Goal: Information Seeking & Learning: Understand process/instructions

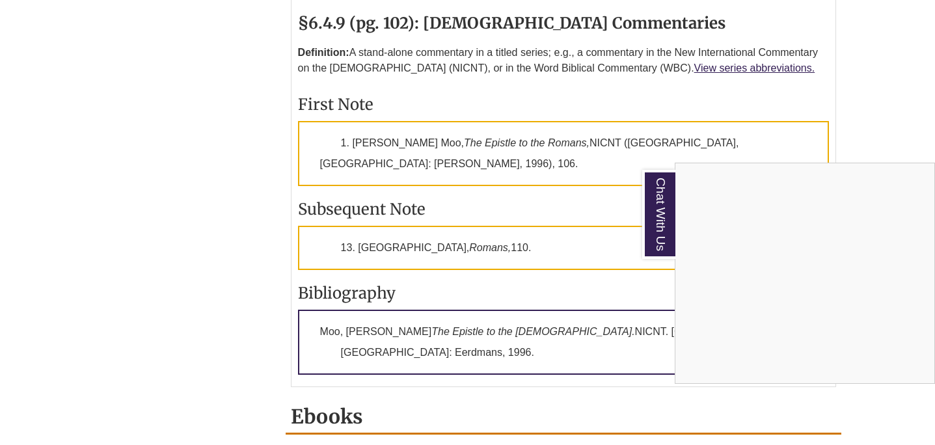
scroll to position [2085, 0]
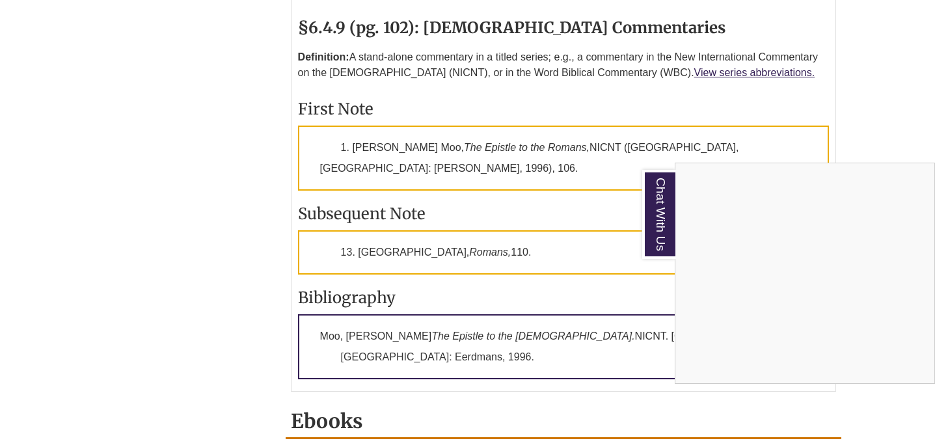
click at [555, 214] on div "Chat With Us" at bounding box center [467, 222] width 935 height 445
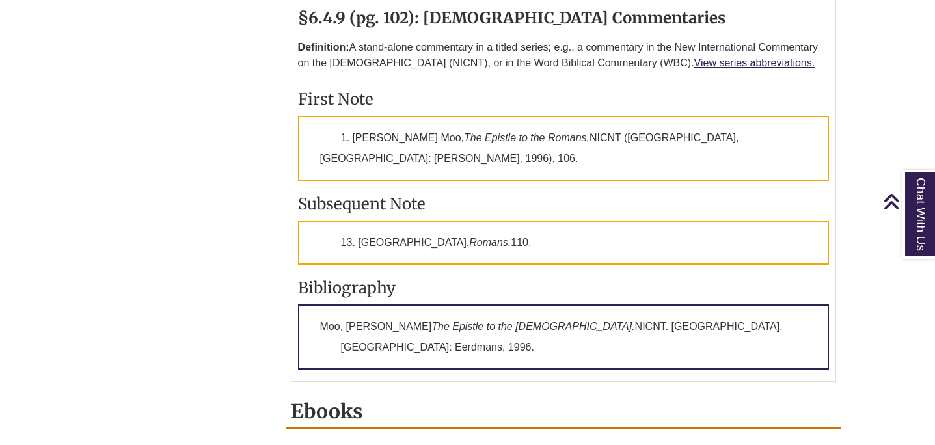
scroll to position [2097, 0]
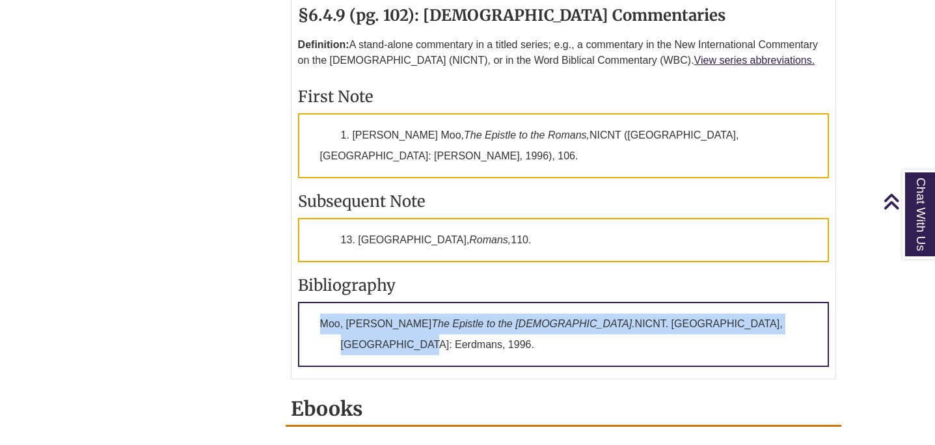
drag, startPoint x: 740, startPoint y: 210, endPoint x: 305, endPoint y: 208, distance: 434.8
click at [305, 302] on p "Moo, Douglas J. The Epistle to the Romans. NICNT. Grand Rapids, MI: Eerdmans, 1…" at bounding box center [564, 334] width 532 height 65
copy p "Moo, Douglas J. The Epistle to the Romans. NICNT. Grand Rapids, MI: Eerdmans, 1…"
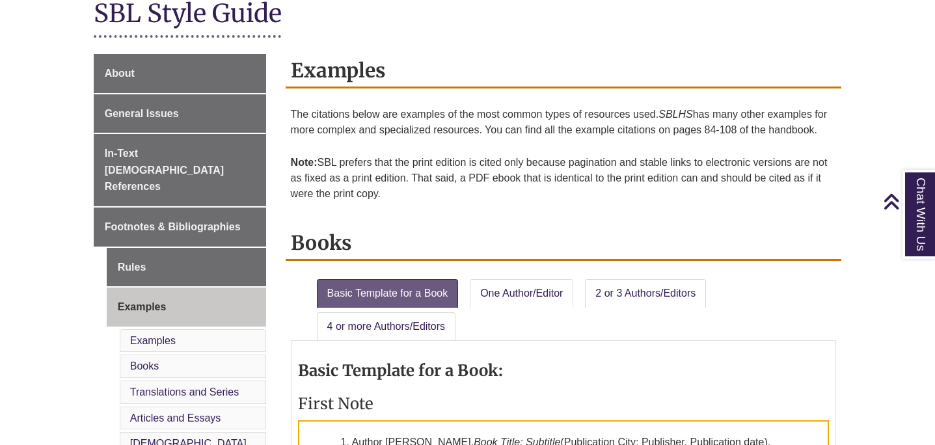
scroll to position [315, 0]
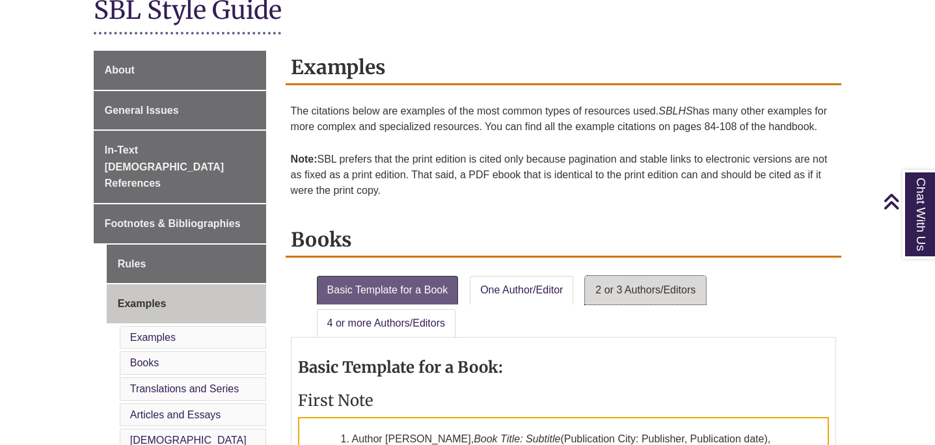
click at [627, 293] on link "2 or 3 Authors/Editors" at bounding box center [645, 290] width 121 height 29
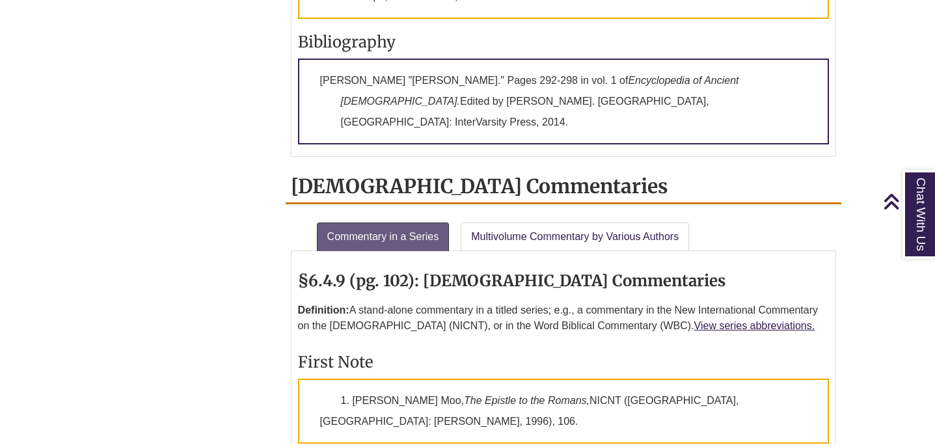
scroll to position [2056, 0]
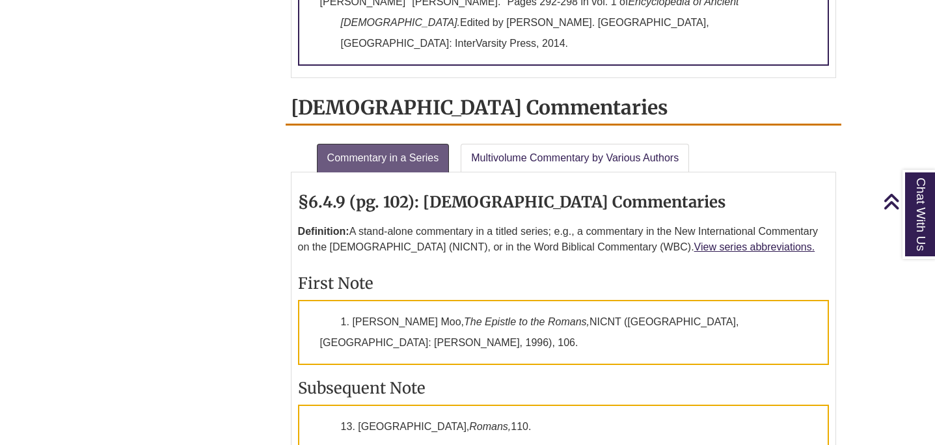
click at [731, 219] on p "Definition: A stand-alone commentary in a titled series; e.g., a commentary in …" at bounding box center [564, 240] width 532 height 42
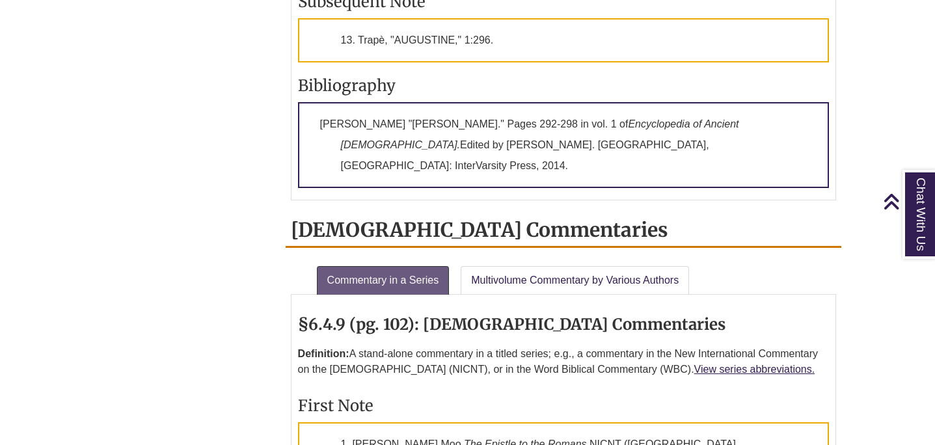
scroll to position [1919, 0]
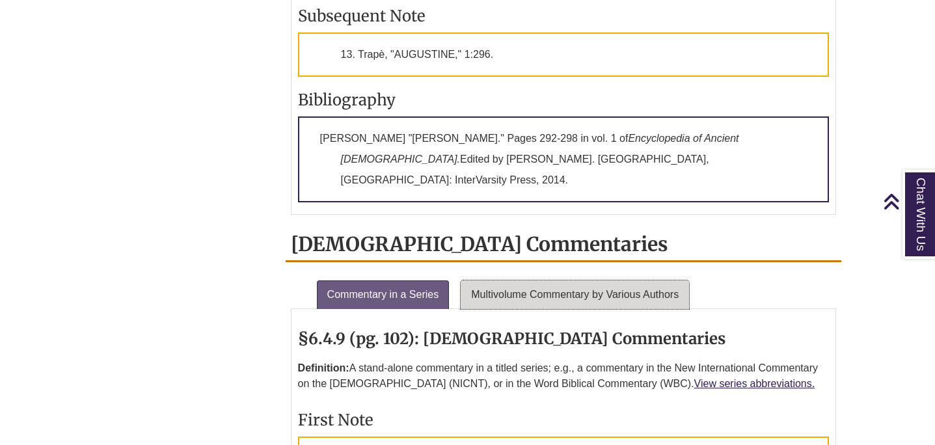
click at [676, 281] on link "Multivolume Commentary by Various Authors" at bounding box center [575, 295] width 228 height 29
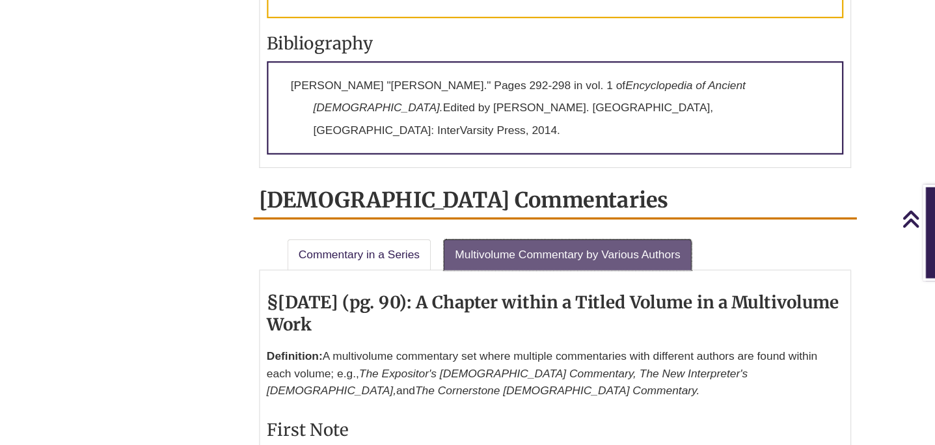
scroll to position [1955, 0]
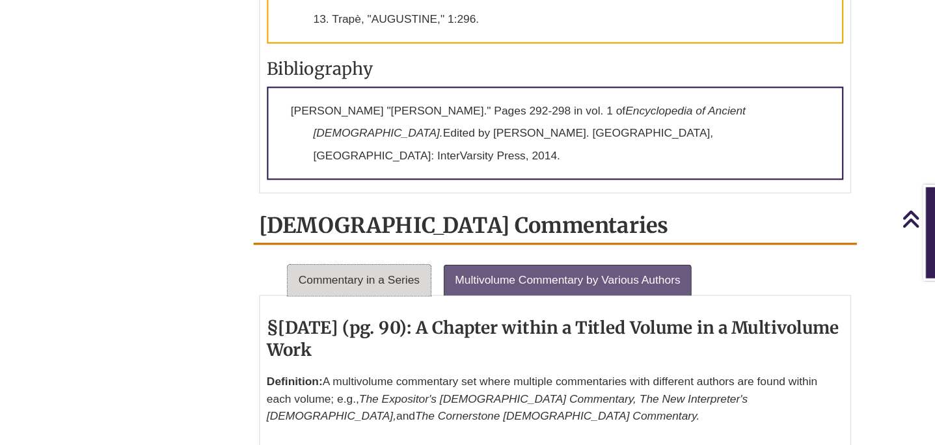
click at [409, 244] on link "Commentary in a Series" at bounding box center [383, 258] width 133 height 29
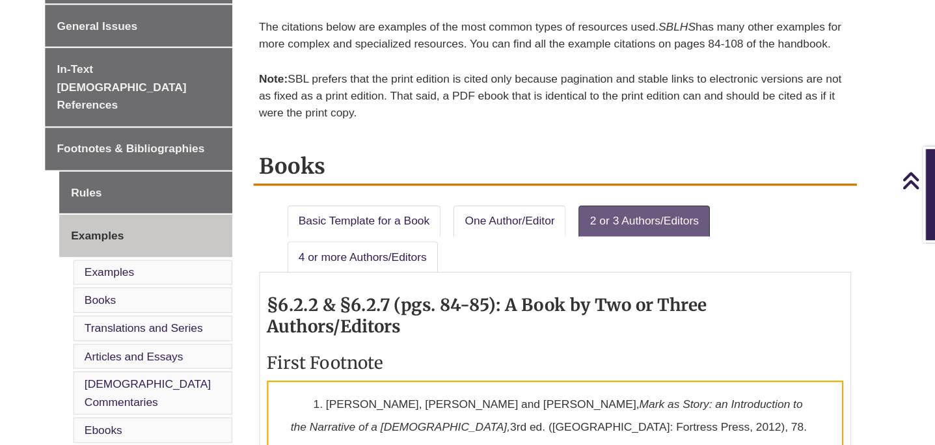
scroll to position [369, 0]
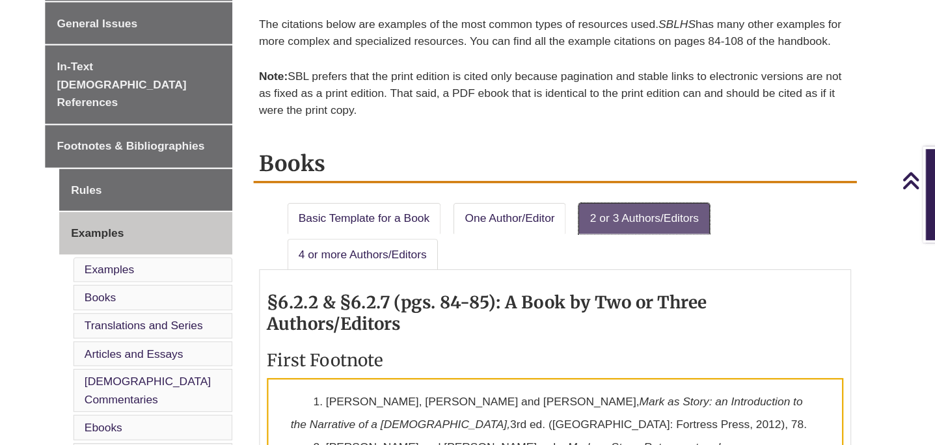
click at [632, 232] on link "2 or 3 Authors/Editors" at bounding box center [645, 236] width 121 height 29
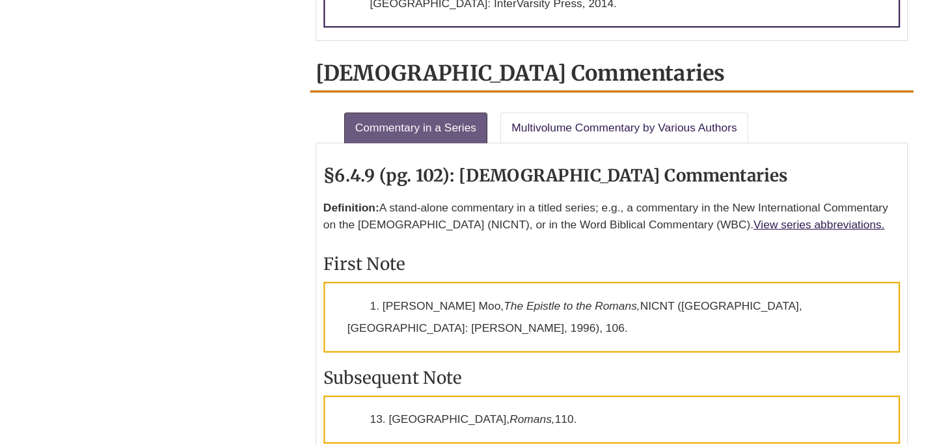
scroll to position [1917, 0]
